Goal: Information Seeking & Learning: Check status

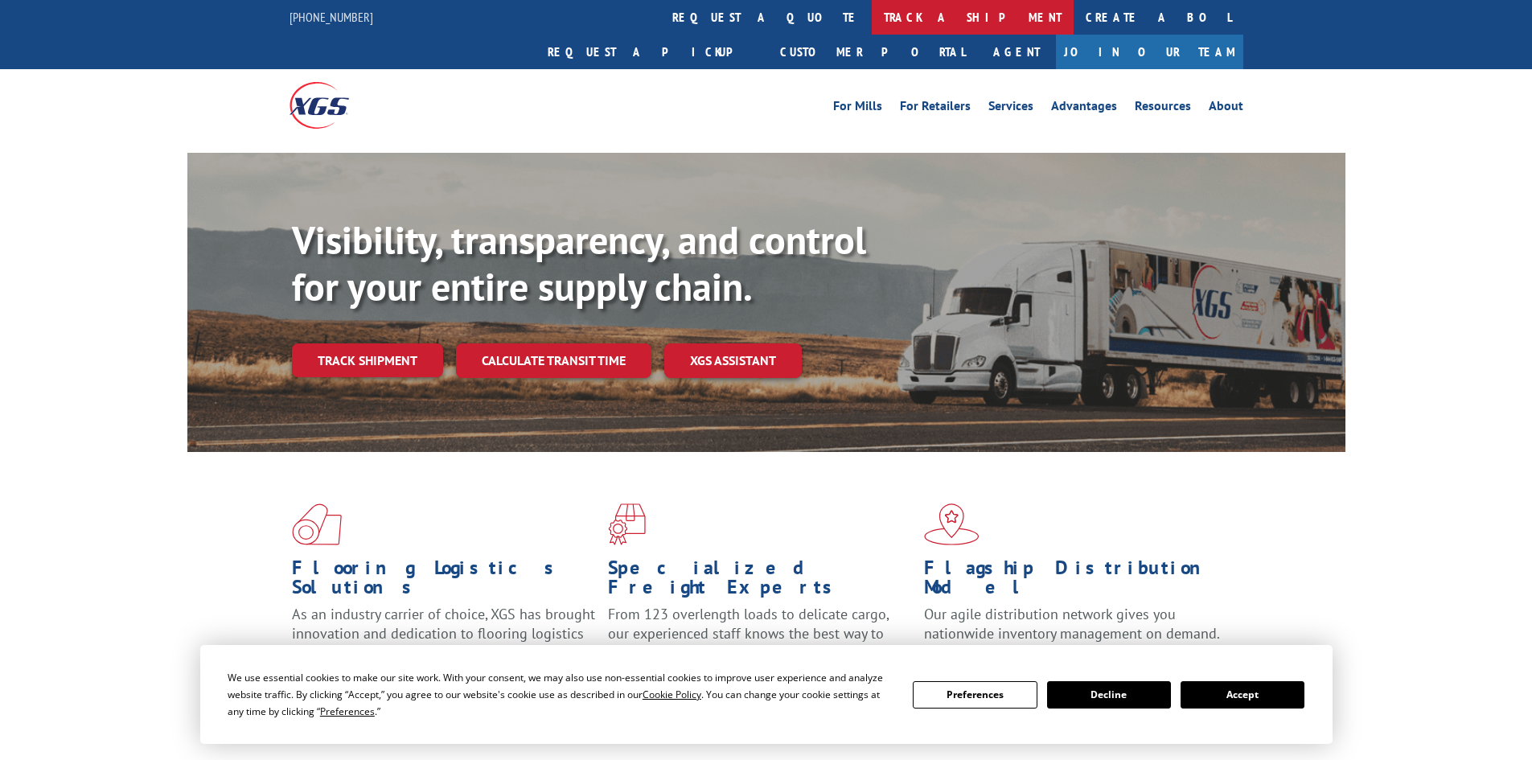
click at [872, 13] on link "track a shipment" at bounding box center [973, 17] width 202 height 35
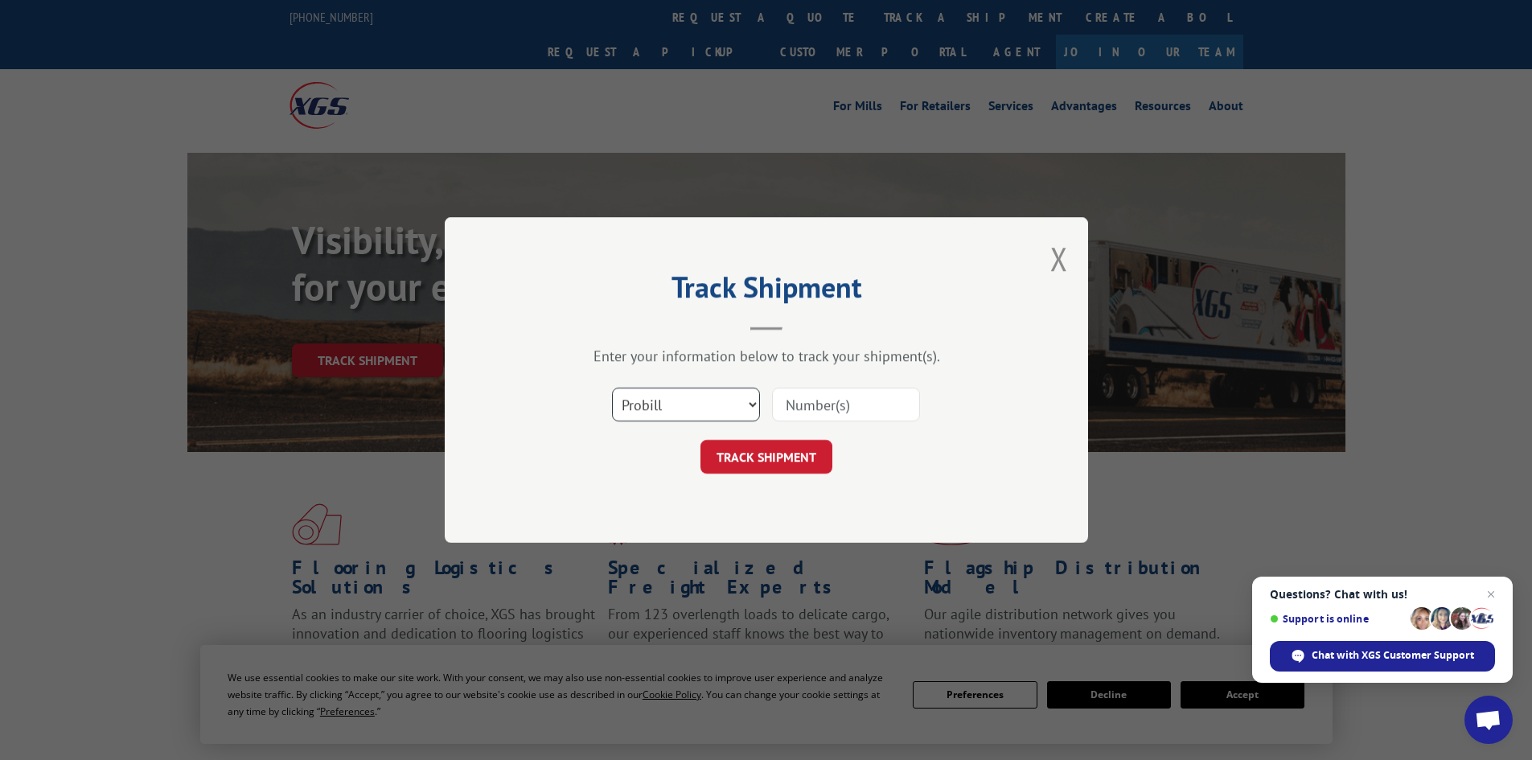
drag, startPoint x: 821, startPoint y: 401, endPoint x: 753, endPoint y: 402, distance: 68.4
click at [753, 402] on select "Select category... Probill BOL PO" at bounding box center [686, 405] width 148 height 34
select select "bol"
click at [612, 388] on select "Select category... Probill BOL PO" at bounding box center [686, 405] width 148 height 34
paste input "471225"
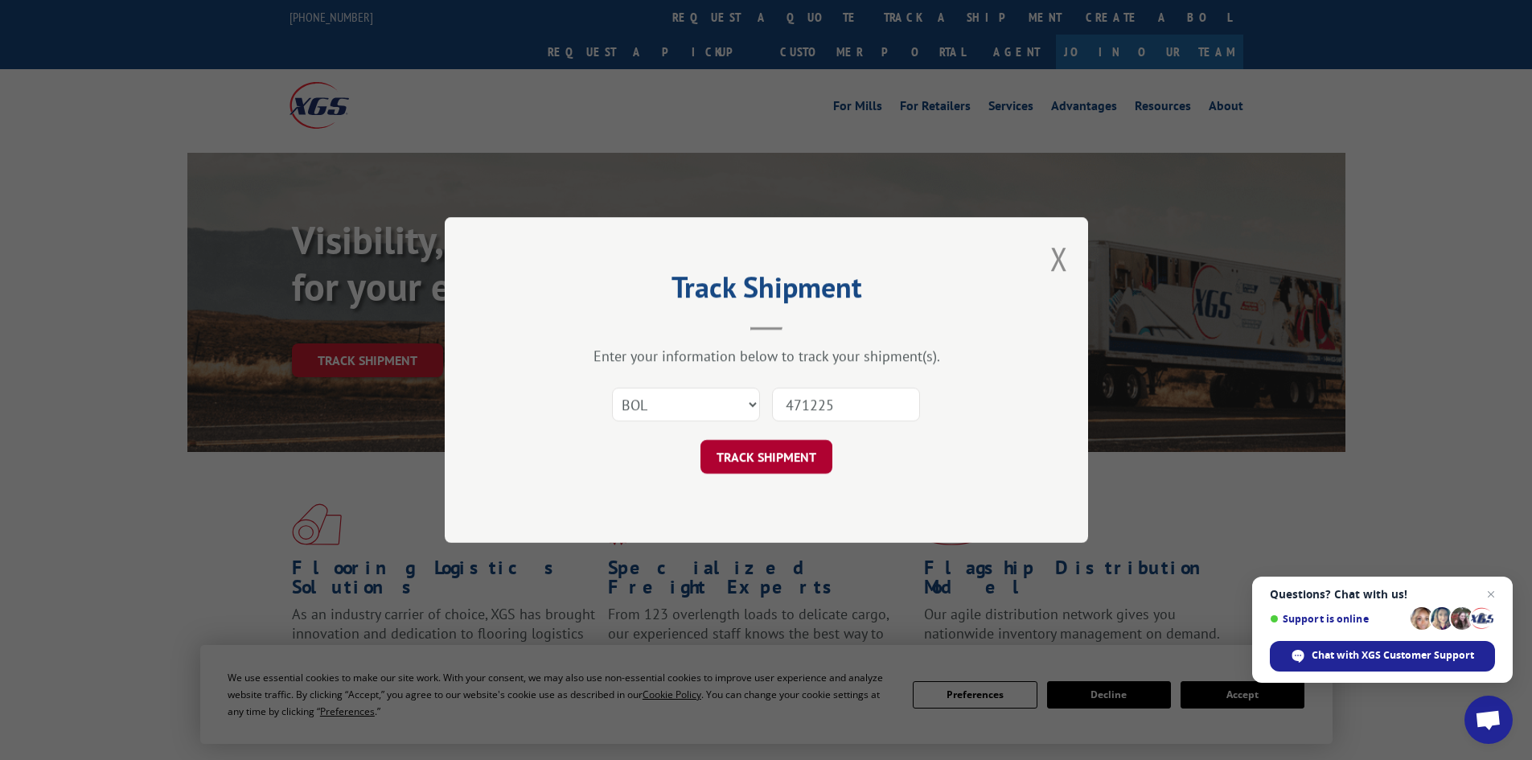
type input "471225"
click at [774, 461] on button "TRACK SHIPMENT" at bounding box center [767, 457] width 132 height 34
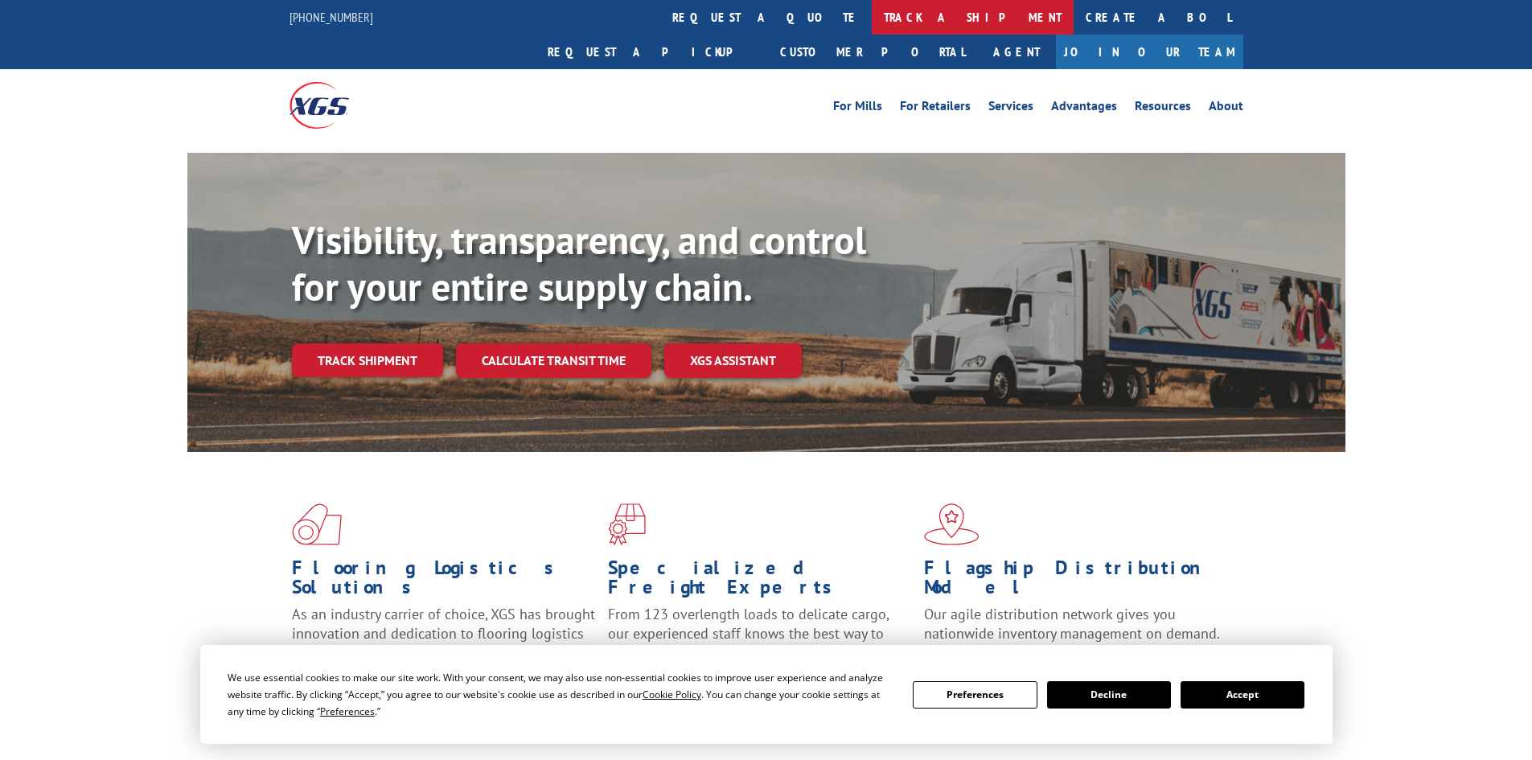
click at [872, 12] on link "track a shipment" at bounding box center [973, 17] width 202 height 35
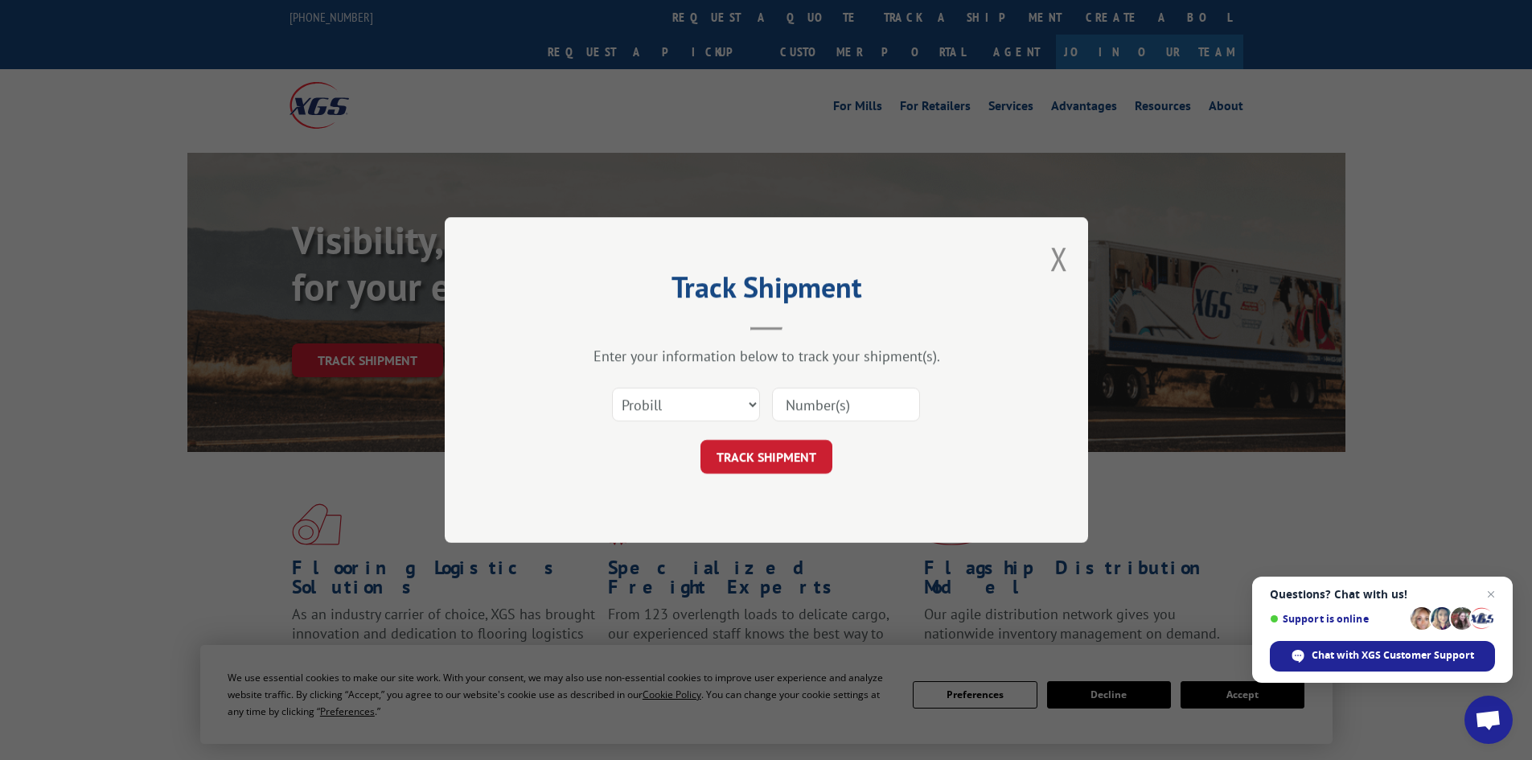
paste input "018784250929"
type input "018784250929"
click at [775, 450] on button "TRACK SHIPMENT" at bounding box center [767, 457] width 132 height 34
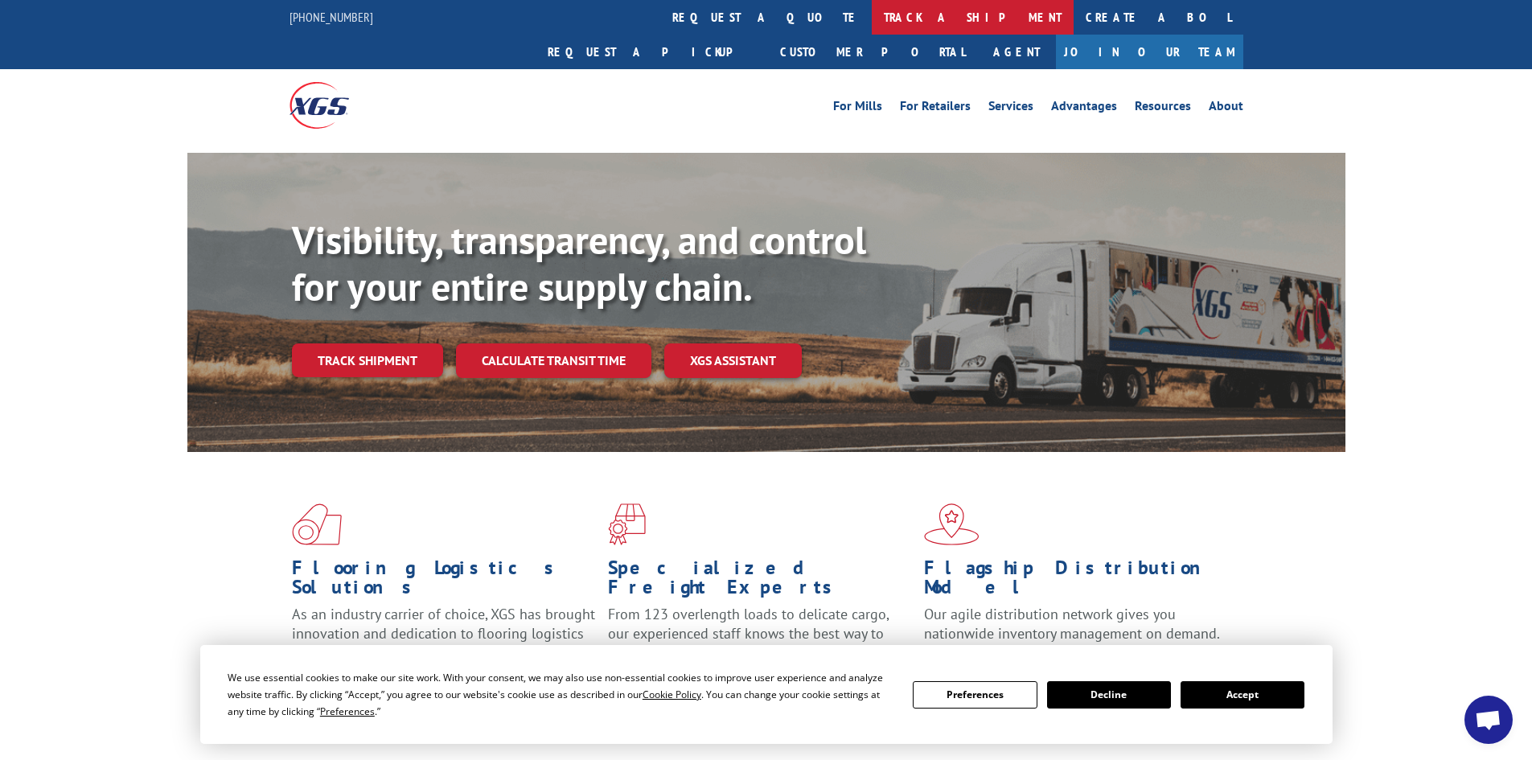
click at [872, 14] on link "track a shipment" at bounding box center [973, 17] width 202 height 35
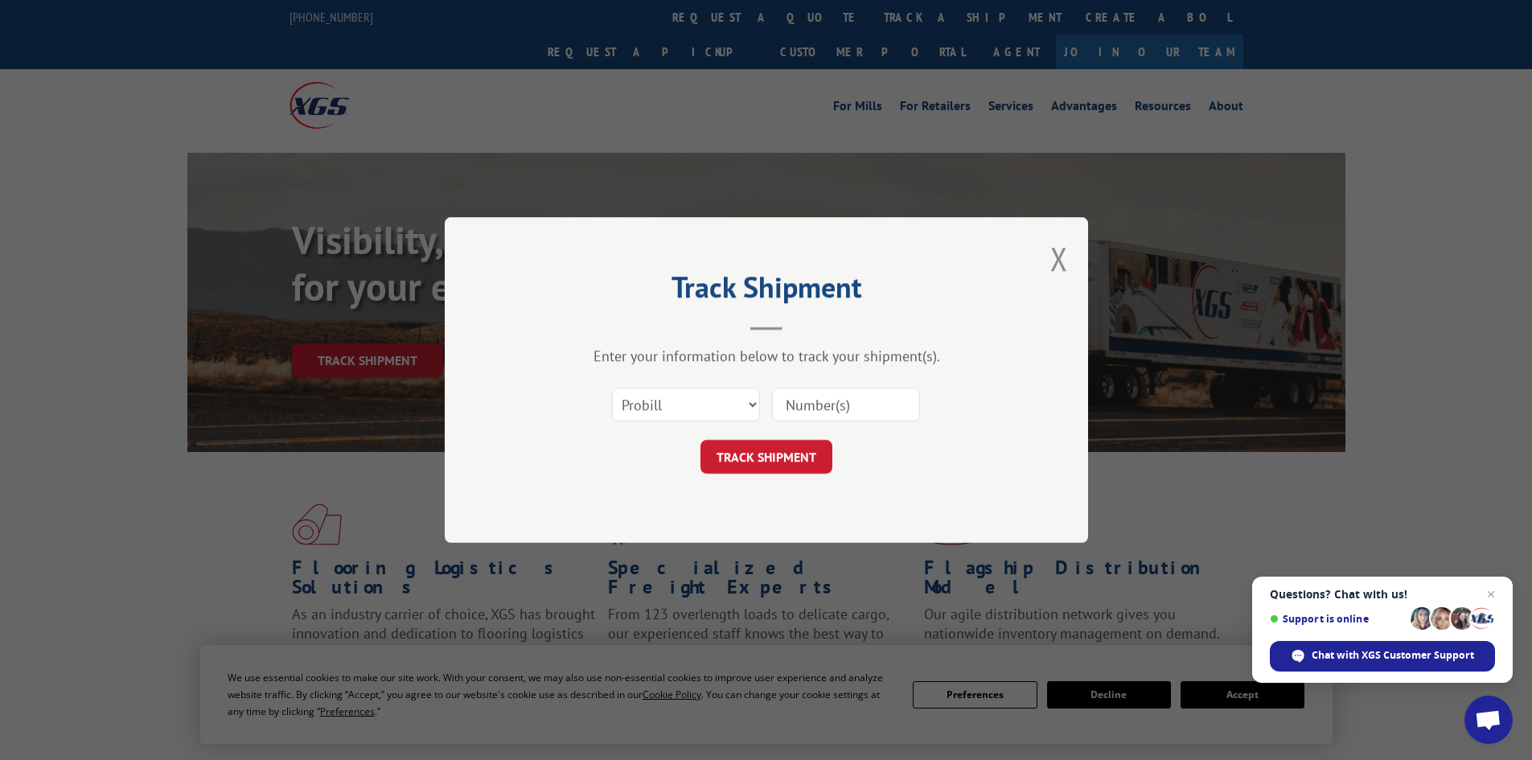
paste input "471224"
type input "471224"
click at [771, 441] on button "TRACK SHIPMENT" at bounding box center [767, 457] width 132 height 34
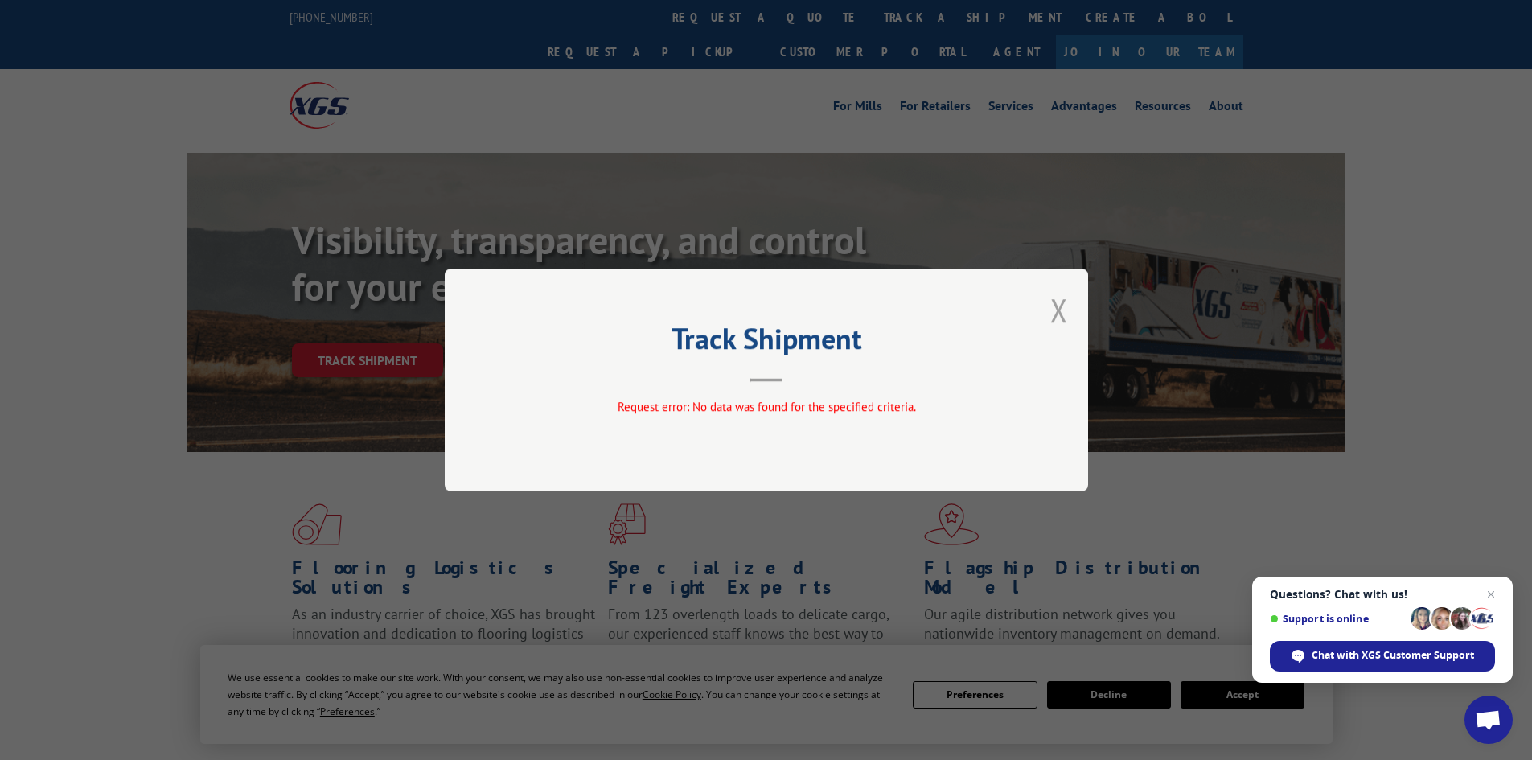
click at [1054, 304] on button "Close modal" at bounding box center [1060, 310] width 18 height 43
